Goal: Information Seeking & Learning: Learn about a topic

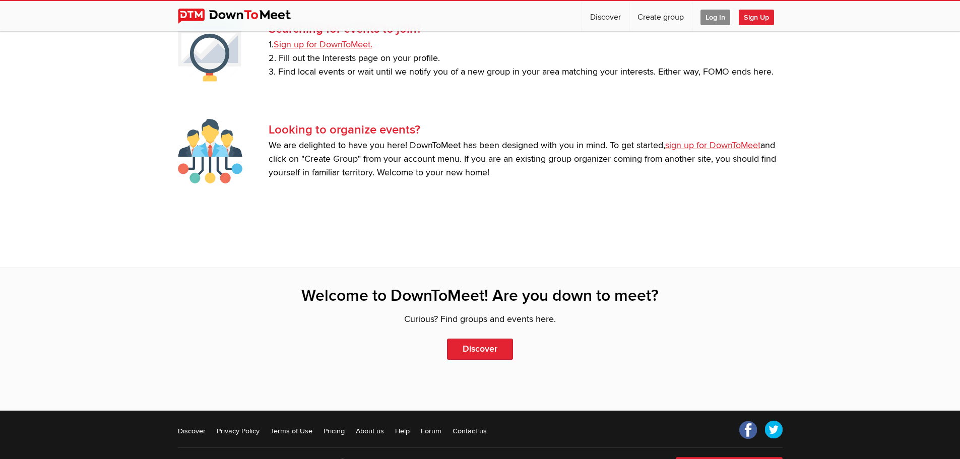
scroll to position [2153, 0]
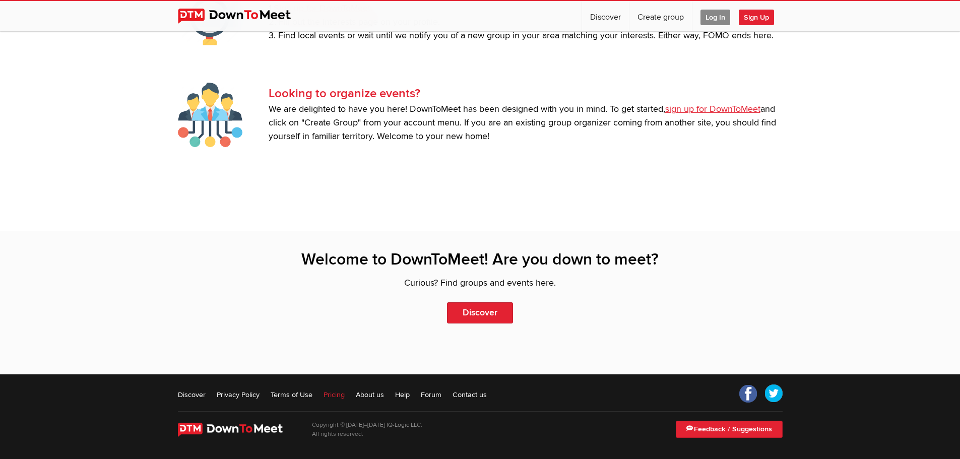
click at [340, 395] on link "Pricing" at bounding box center [334, 395] width 21 height 10
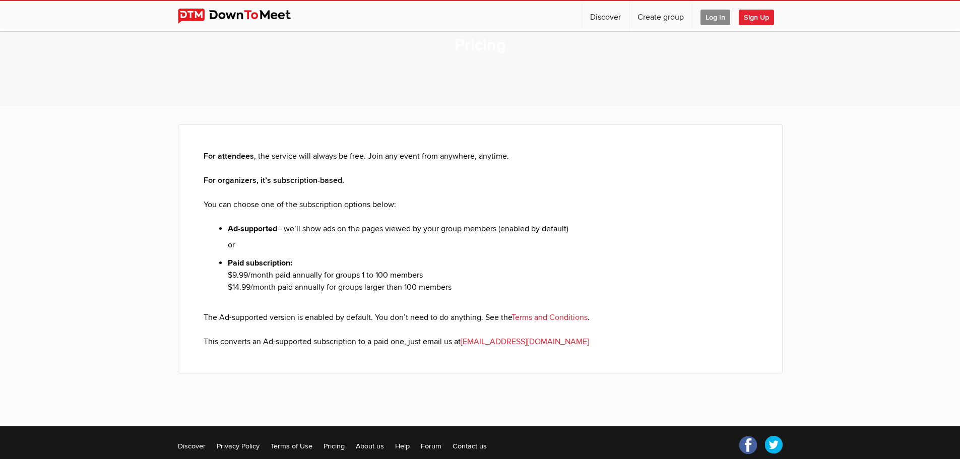
scroll to position [97, 0]
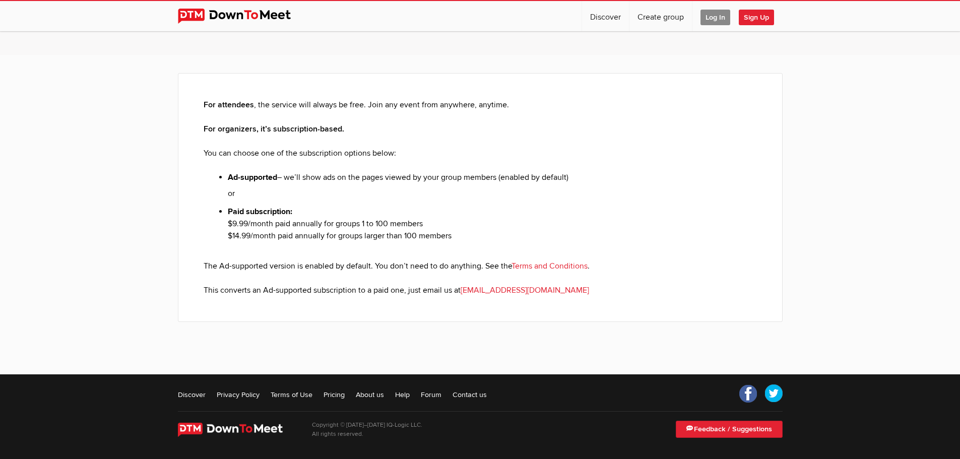
click at [748, 383] on footer "Discover Privacy Policy Terms of Use Pricing About us Help Forum Contact us Fac…" at bounding box center [480, 416] width 960 height 85
click at [749, 394] on link "Facebook" at bounding box center [748, 394] width 27 height 27
